Goal: Book appointment/travel/reservation

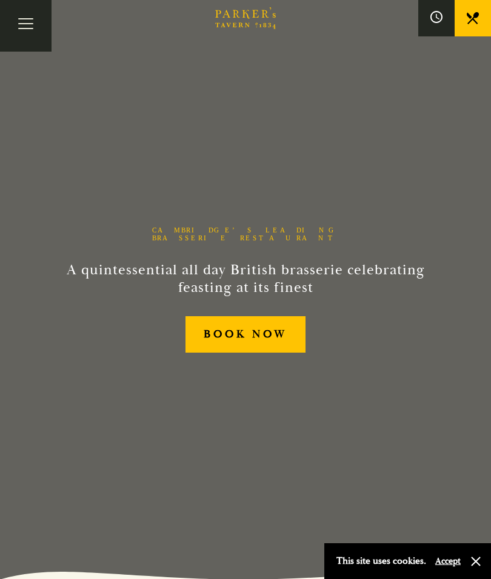
click at [27, 31] on button "Toggle navigation" at bounding box center [26, 26] width 52 height 52
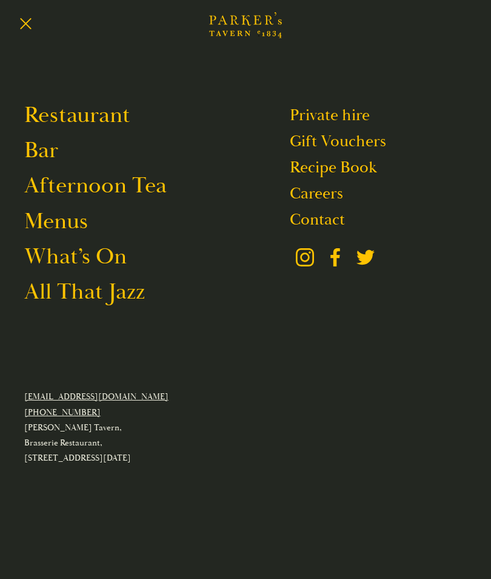
click at [112, 193] on link "Afternoon Tea" at bounding box center [95, 185] width 143 height 29
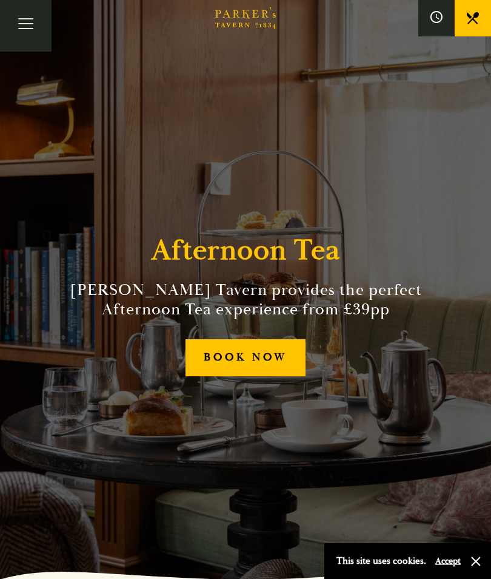
click at [240, 376] on link "BOOK NOW" at bounding box center [246, 357] width 121 height 37
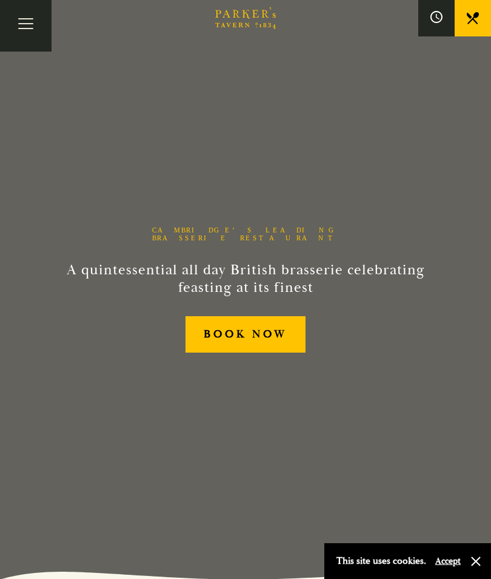
click at [232, 348] on link "BOOK NOW" at bounding box center [246, 334] width 121 height 37
click at [24, 32] on button "Toggle navigation" at bounding box center [26, 26] width 52 height 52
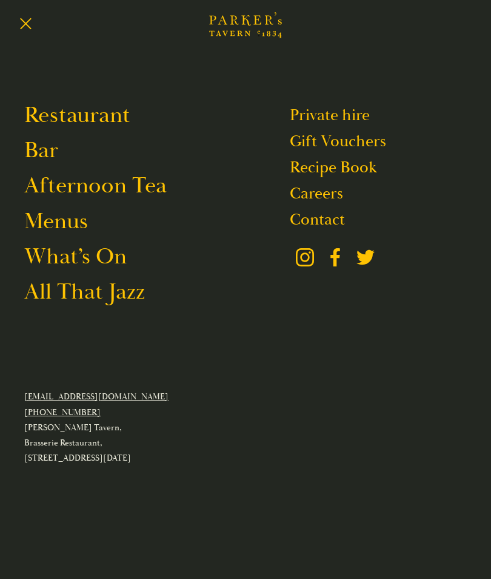
click at [81, 120] on link "Restaurant" at bounding box center [77, 115] width 106 height 29
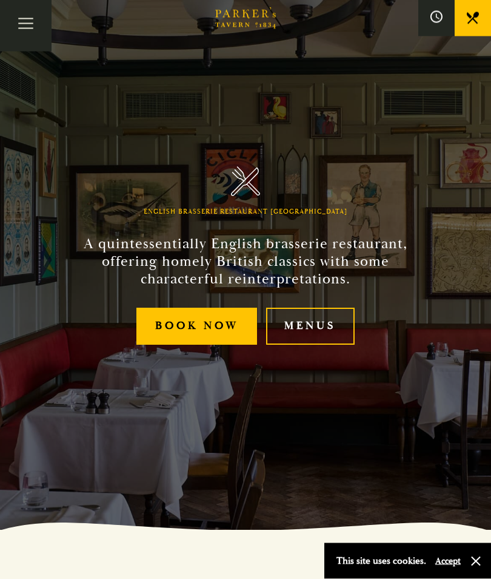
scroll to position [49, 0]
click at [315, 345] on link "Menus" at bounding box center [310, 326] width 89 height 37
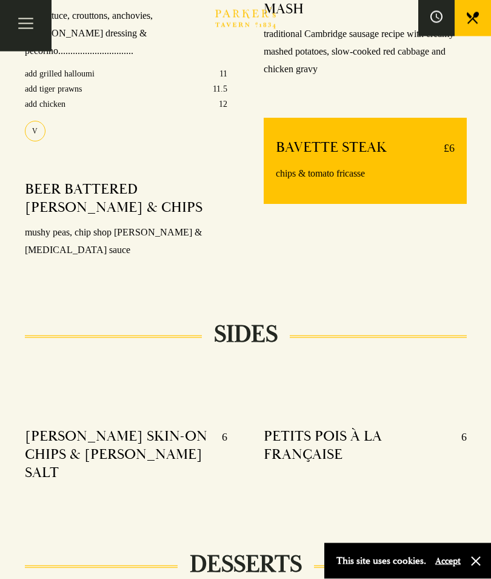
scroll to position [962, 0]
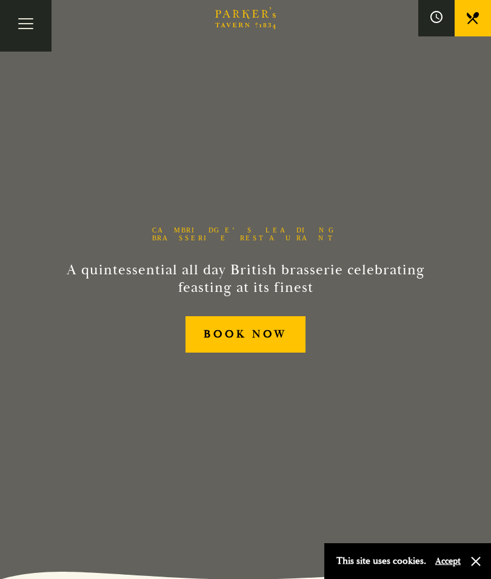
click at [25, 24] on button "Toggle navigation" at bounding box center [26, 26] width 52 height 52
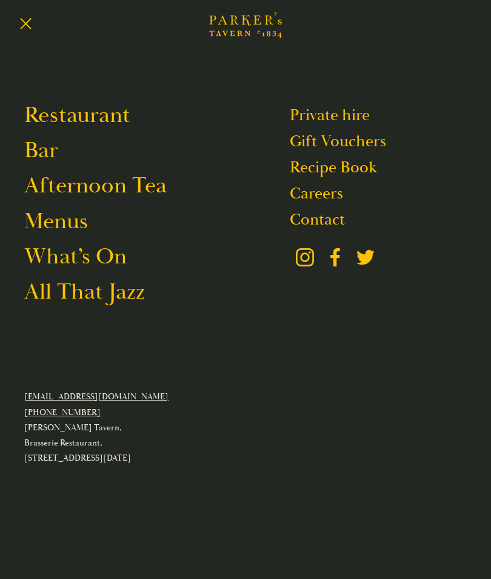
click at [95, 186] on link "Afternoon Tea" at bounding box center [95, 185] width 143 height 29
